Goal: Ask a question

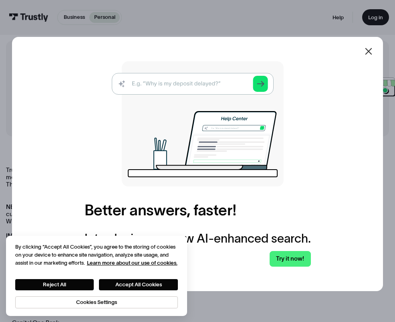
click at [369, 51] on icon at bounding box center [368, 51] width 7 height 7
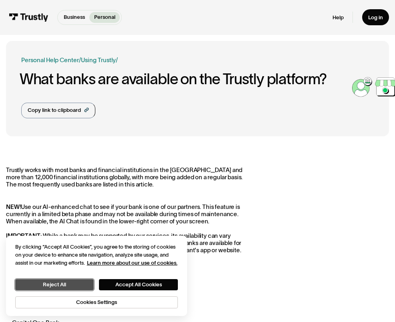
click at [70, 285] on button "Reject All" at bounding box center [54, 284] width 79 height 11
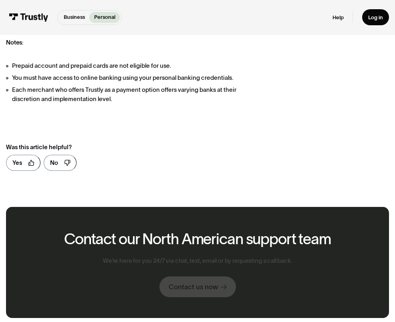
scroll to position [772, 0]
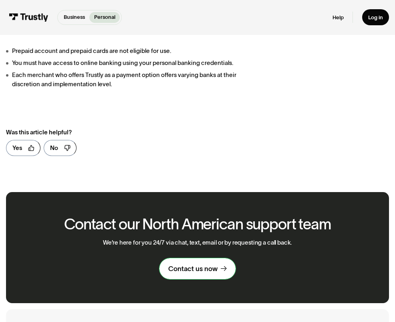
click at [190, 267] on div "Contact us now" at bounding box center [192, 268] width 49 height 9
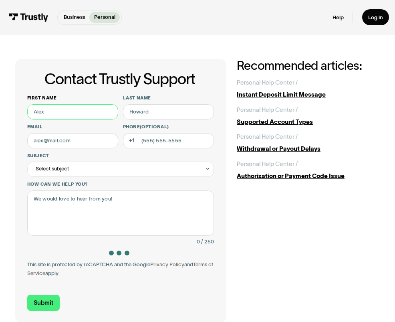
click at [90, 114] on input "First name" at bounding box center [72, 111] width 91 height 15
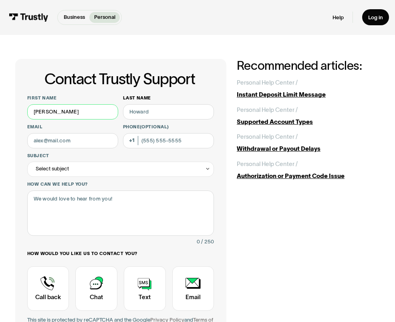
type input "Daniel"
click at [144, 110] on input "Last name" at bounding box center [168, 111] width 91 height 15
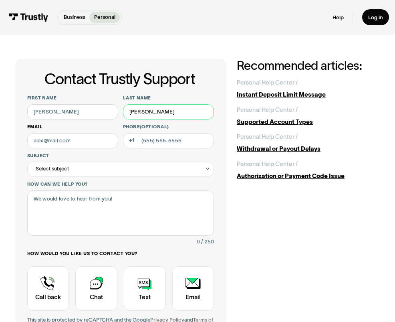
type input "Adix"
click at [54, 142] on input "Email" at bounding box center [72, 140] width 91 height 15
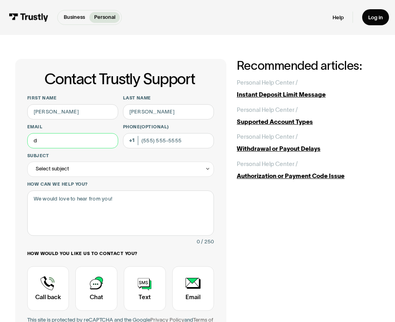
type input "danielarthuradix@gmail.com"
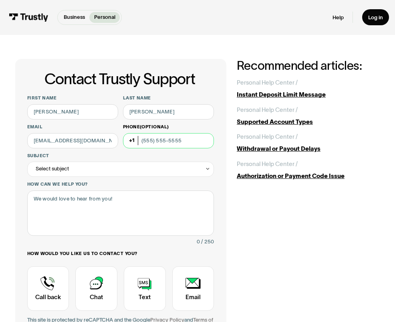
click at [150, 143] on input "Phone (Optional)" at bounding box center [168, 140] width 91 height 15
type input "(414) 861-0329"
click at [125, 168] on div "Select subject" at bounding box center [120, 169] width 187 height 15
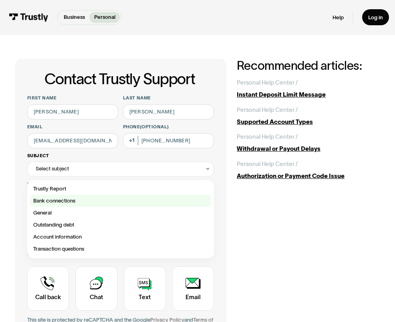
click at [101, 198] on div "Contact Trustly Support" at bounding box center [120, 201] width 181 height 12
type input "**********"
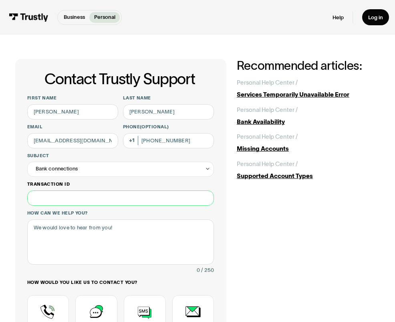
click at [86, 200] on input "Transaction ID" at bounding box center [120, 197] width 187 height 15
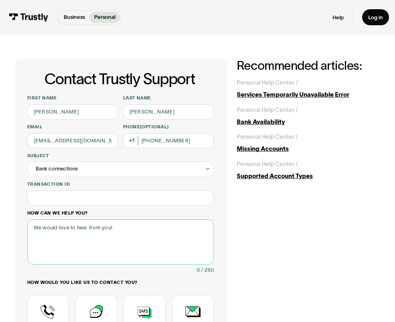
click at [78, 231] on textarea "How can we help you?" at bounding box center [120, 241] width 187 height 45
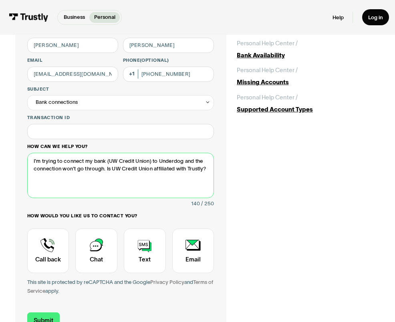
scroll to position [69, 0]
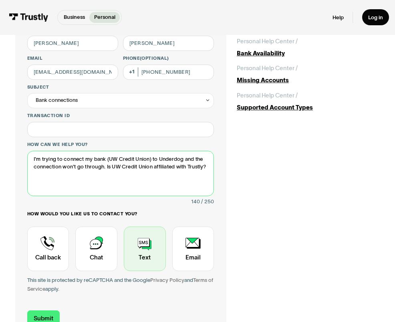
type textarea "I'm trying to connect my bank (UW Credit Union) to Underdog and the connection …"
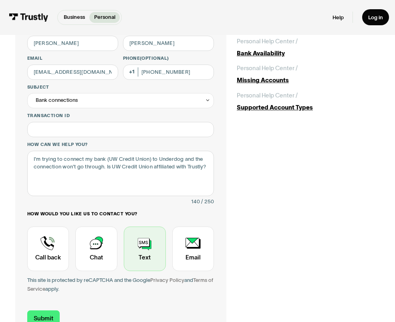
click at [147, 244] on div "Contact Trustly Support" at bounding box center [145, 249] width 42 height 45
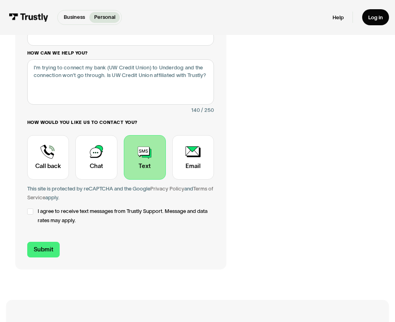
scroll to position [162, 0]
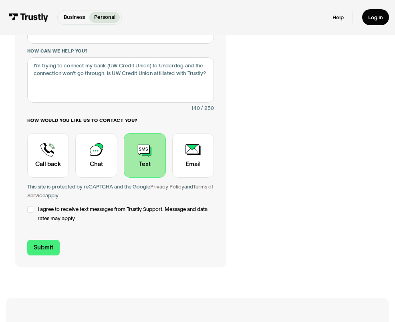
click at [48, 209] on span "I agree to receive text messages from Trustly Support. Message and data rates m…" at bounding box center [126, 214] width 176 height 18
click at [44, 251] on input "Submit" at bounding box center [43, 248] width 32 height 16
type input "+14148610329"
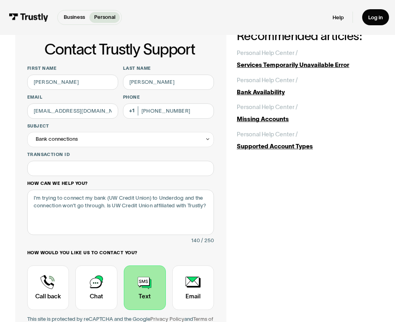
scroll to position [30, 0]
